Goal: Check status: Check status

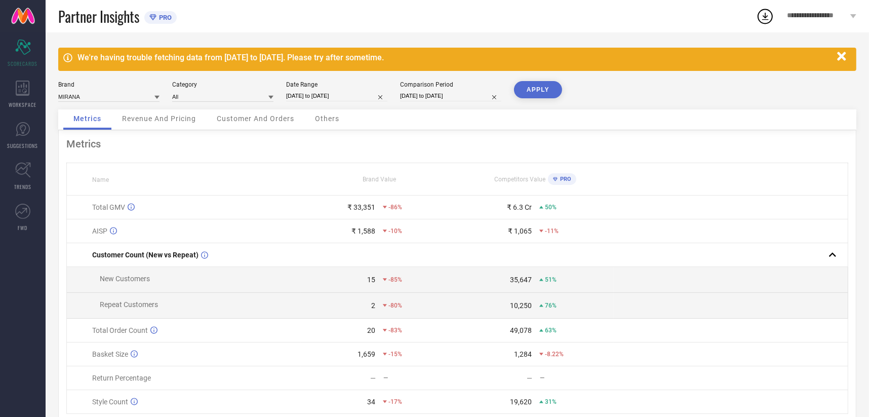
click at [330, 94] on input "[DATE] to [DATE]" at bounding box center [336, 96] width 101 height 11
select select "6"
select select "2025"
select select "7"
select select "2025"
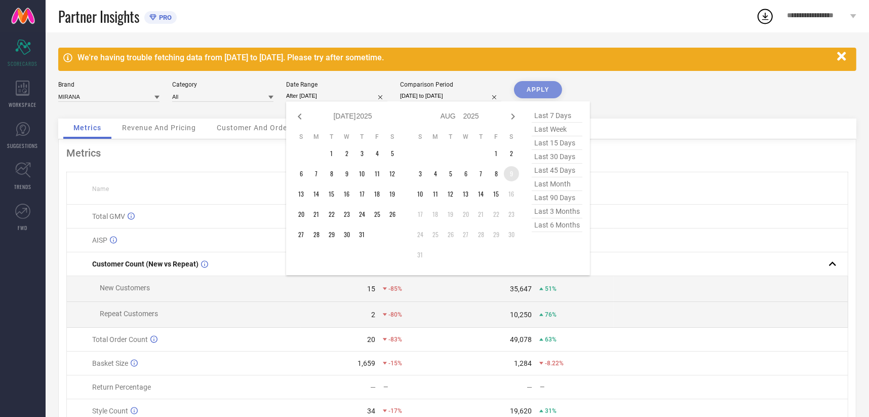
click at [511, 171] on td "9" at bounding box center [511, 173] width 15 height 15
type input "[DATE] to [DATE]"
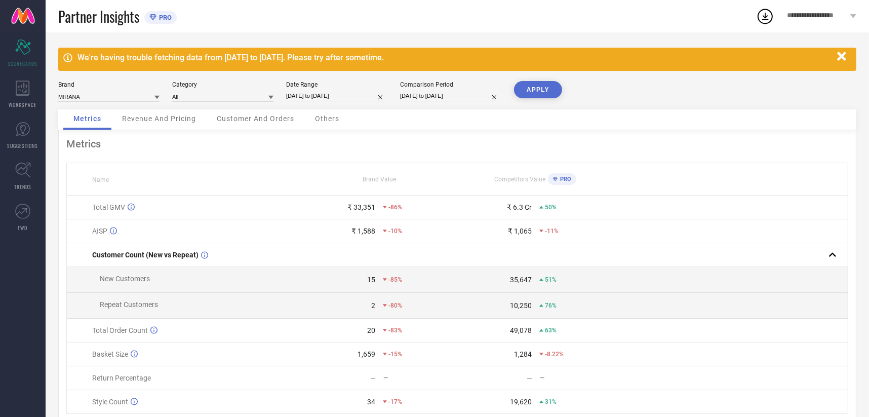
click at [451, 98] on input "[DATE] to [DATE]" at bounding box center [450, 96] width 101 height 11
select select "6"
select select "2024"
select select "7"
select select "2024"
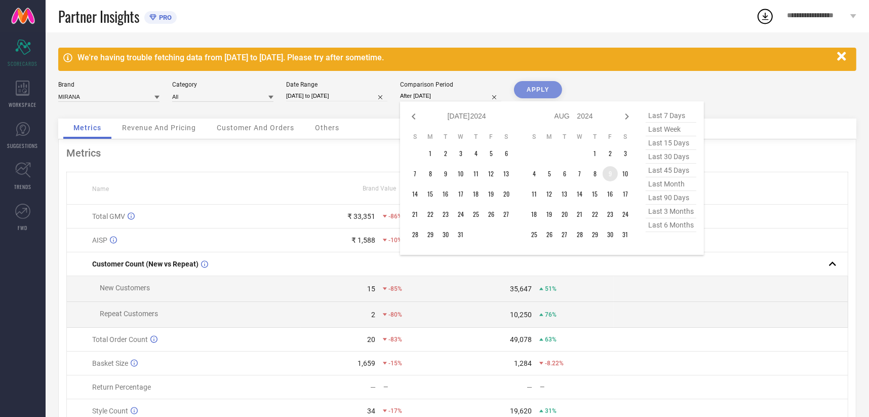
click at [610, 172] on td "9" at bounding box center [609, 173] width 15 height 15
type input "09-08-2024 to 09-08-2024"
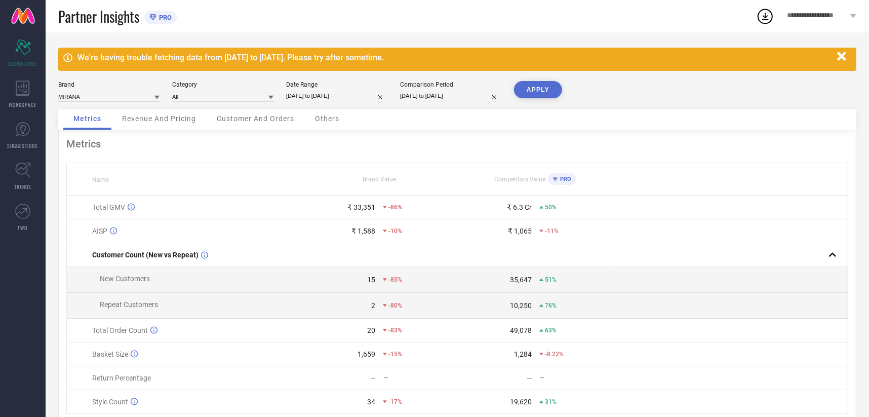
click at [550, 86] on button "APPLY" at bounding box center [538, 89] width 48 height 17
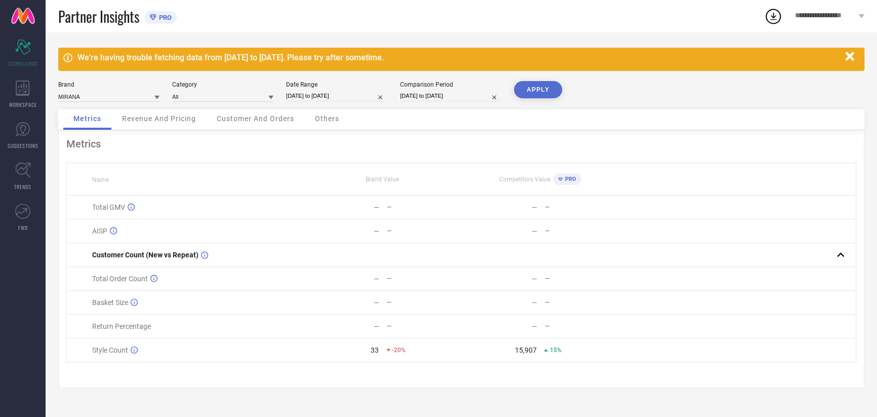
click at [357, 83] on div "Date Range" at bounding box center [336, 84] width 101 height 7
